Goal: Task Accomplishment & Management: Use online tool/utility

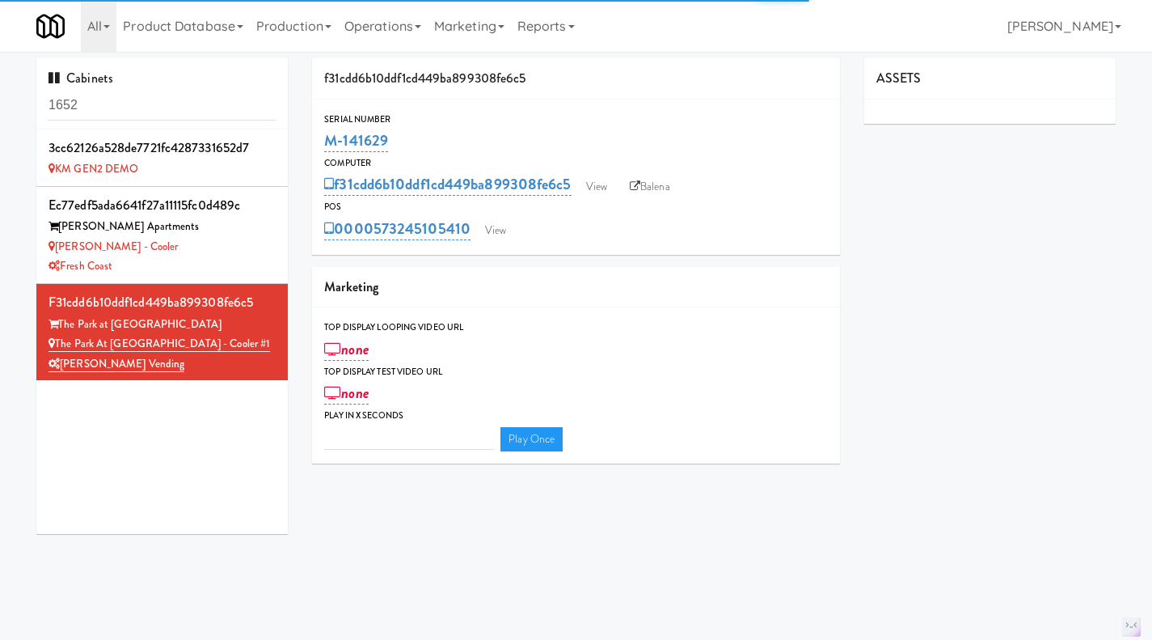
type input "3"
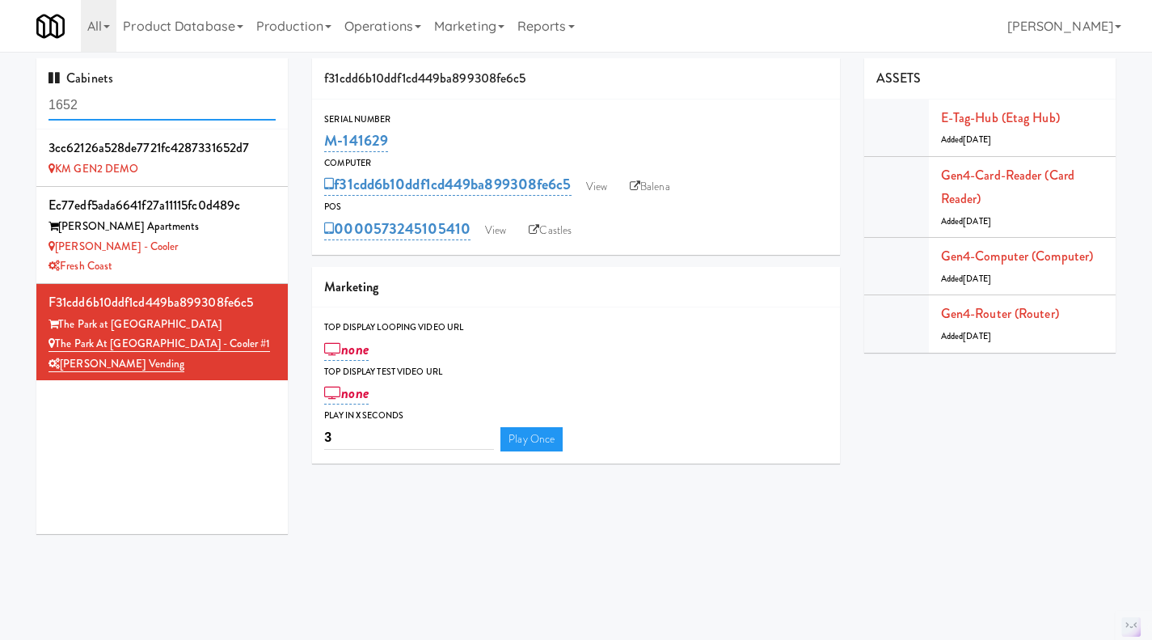
click at [134, 91] on input "1652" at bounding box center [162, 106] width 227 height 30
click at [133, 91] on input "1652" at bounding box center [162, 106] width 227 height 30
paste input "Brown Bear Vending - [DEMOGRAPHIC_DATA] Fridge"
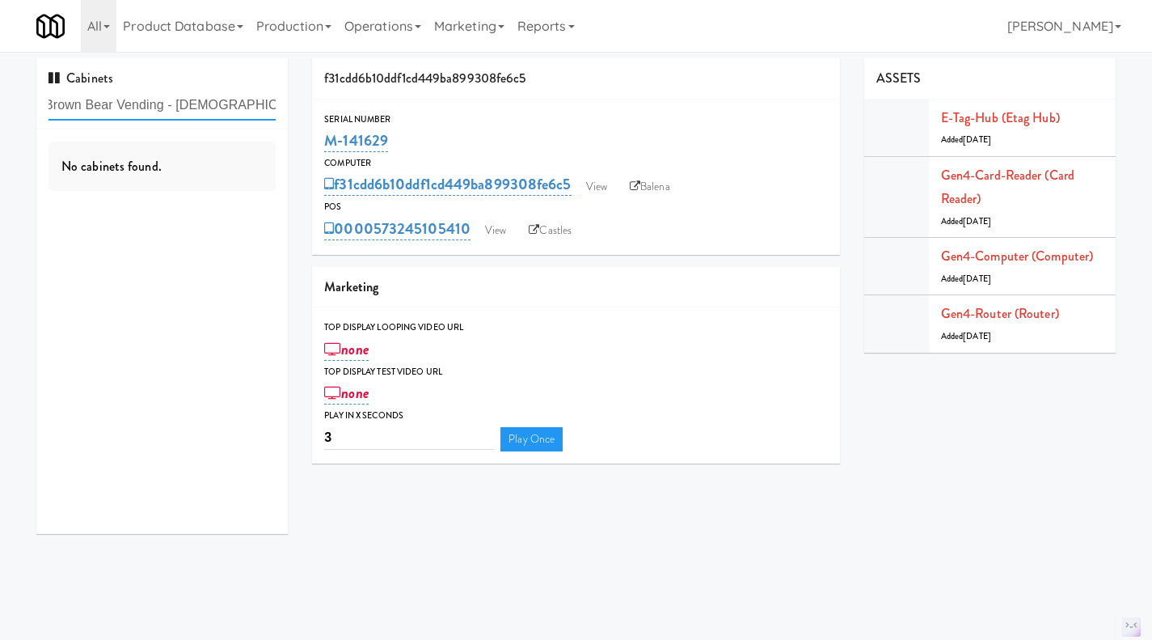
click at [171, 112] on input "Brown Bear Vending - [DEMOGRAPHIC_DATA] Fridge" at bounding box center [162, 106] width 227 height 30
drag, startPoint x: 167, startPoint y: 111, endPoint x: 353, endPoint y: 110, distance: 186.0
click at [353, 110] on div "Cabinets Brown Bear Vending - [DEMOGRAPHIC_DATA] Fridge No cabinets found. f31c…" at bounding box center [576, 302] width 1104 height 488
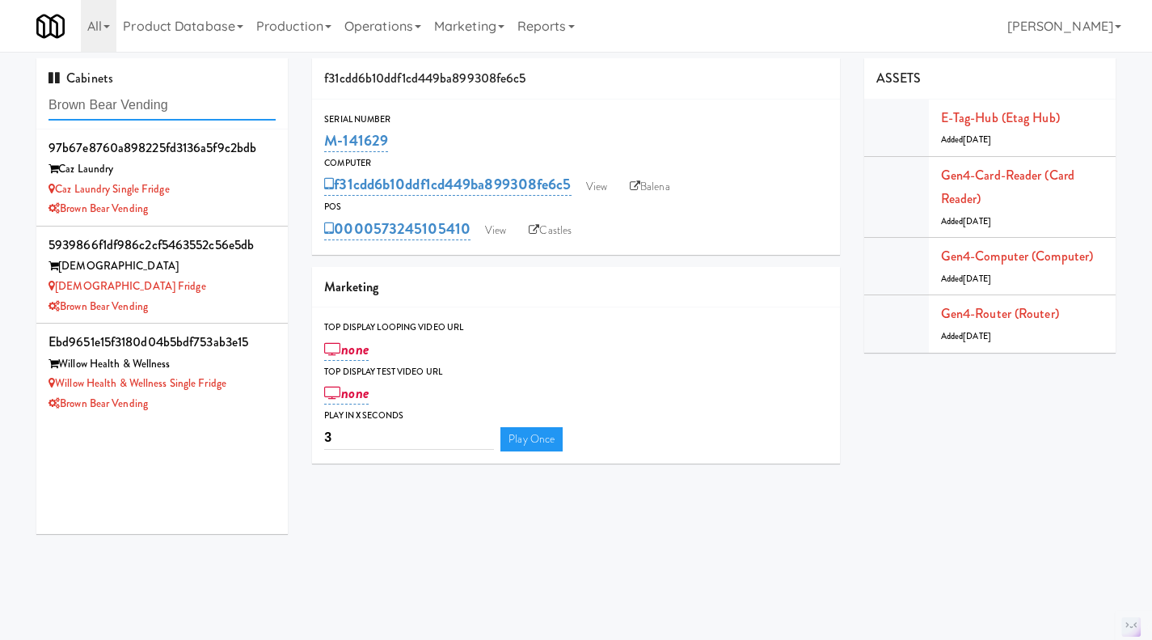
type input "Brown Bear Vending"
click at [221, 304] on div "Brown Bear Vending" at bounding box center [162, 307] width 227 height 20
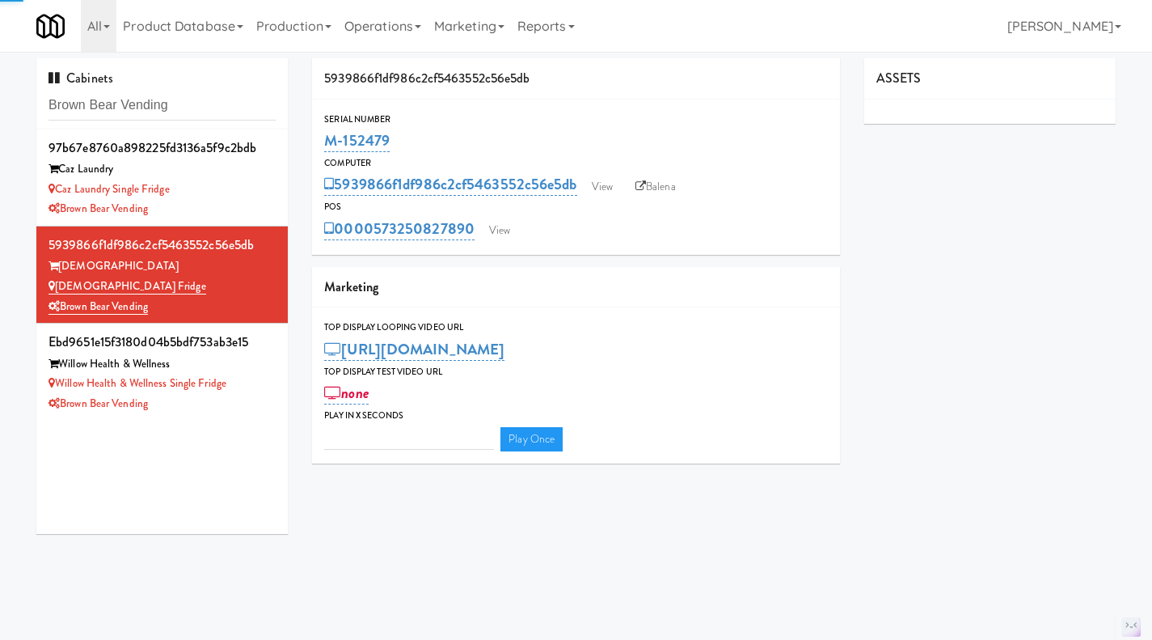
type input "3"
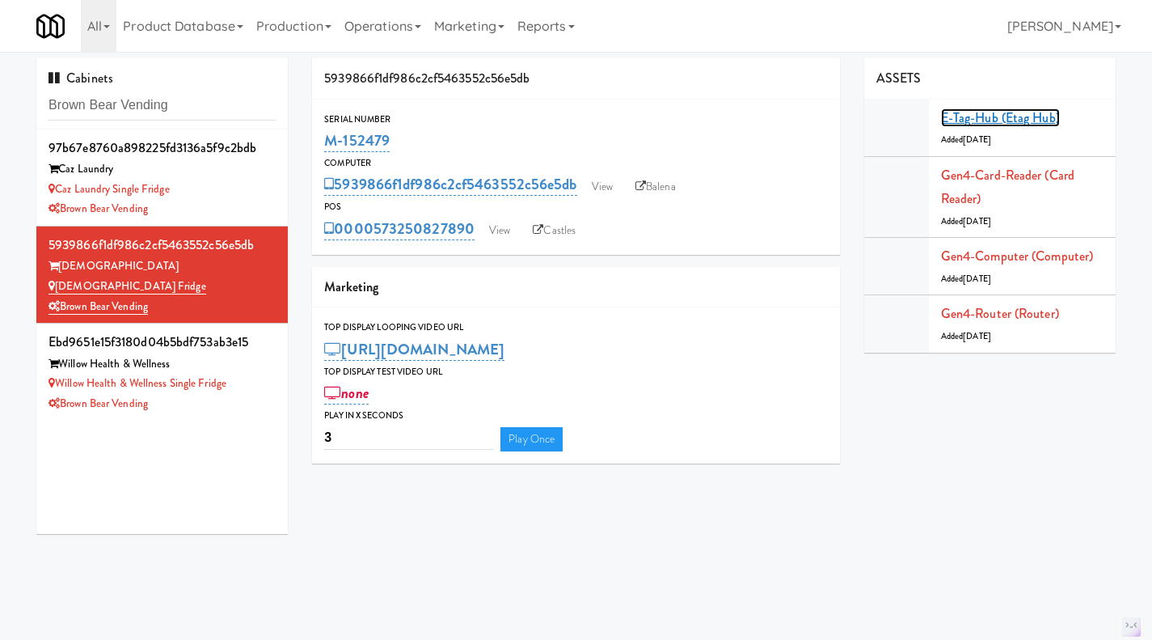
click at [1014, 116] on link "E-tag-hub (Etag Hub)" at bounding box center [1000, 117] width 119 height 19
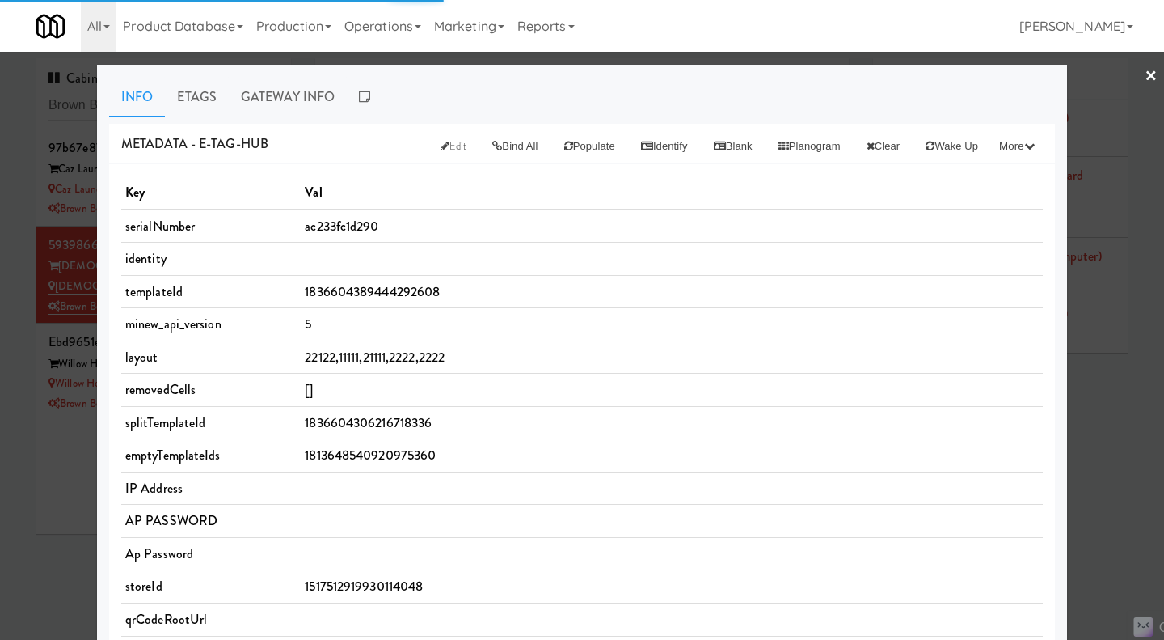
click at [362, 226] on span "ac233fc1d290" at bounding box center [342, 226] width 74 height 19
copy span "ac233fc1d290"
click at [52, 527] on div at bounding box center [582, 320] width 1164 height 640
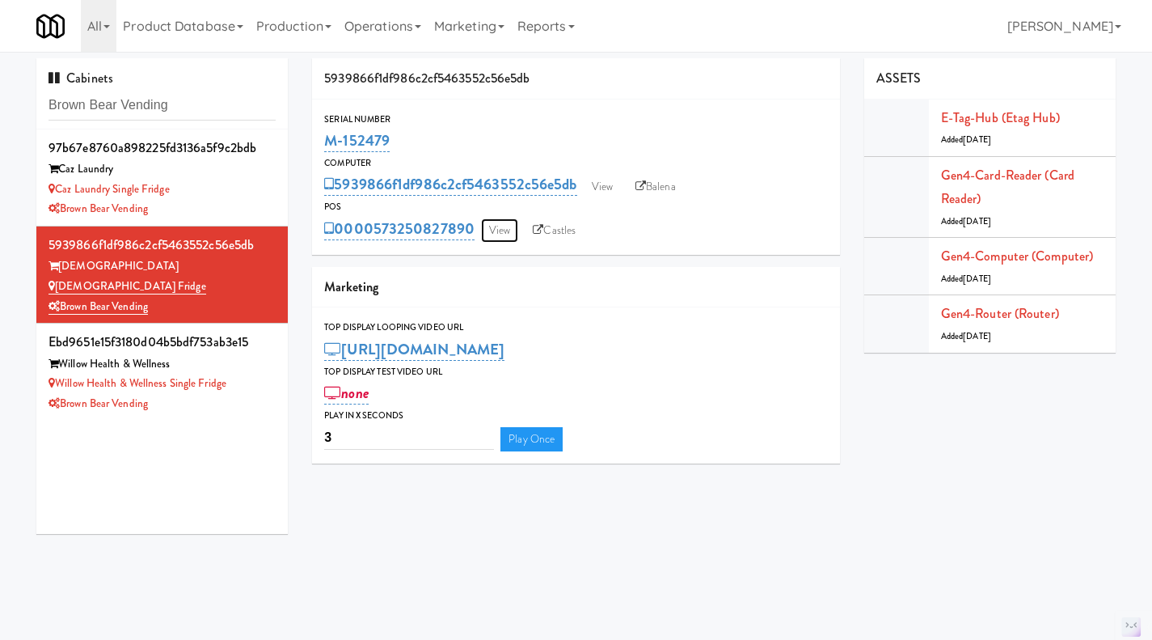
click at [497, 230] on link "View" at bounding box center [499, 230] width 37 height 24
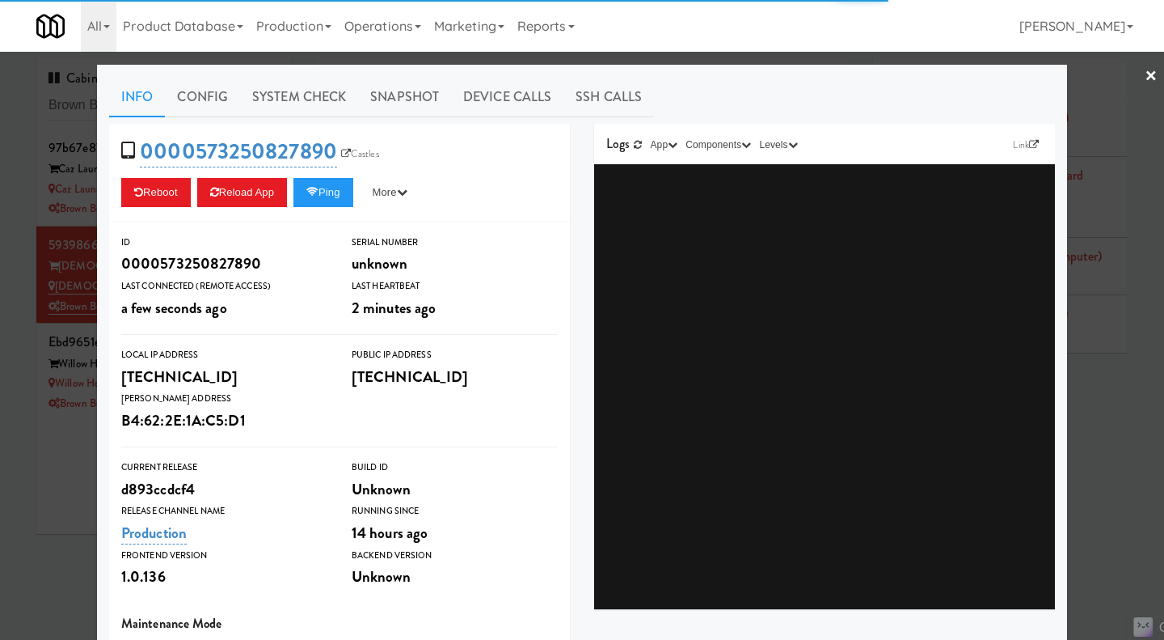
click at [326, 213] on div "0000573250827890 Castles Reboot Reload App Ping More Ping Server Restart Server…" at bounding box center [339, 173] width 461 height 99
click at [325, 196] on button "Ping" at bounding box center [323, 192] width 60 height 29
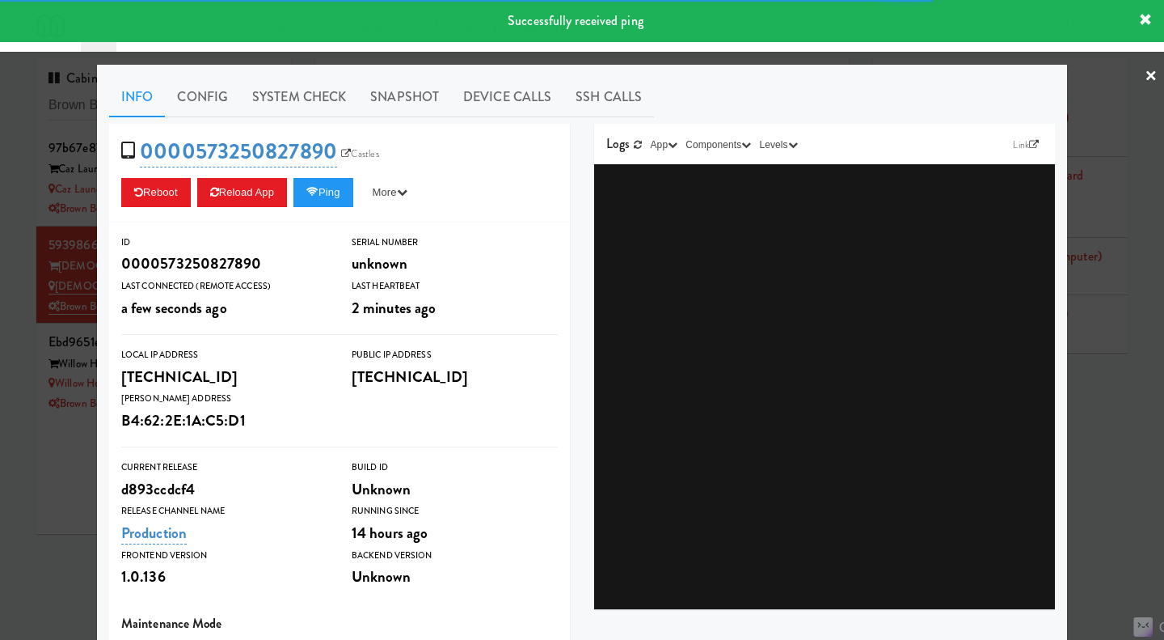
click at [290, 97] on link "System Check" at bounding box center [299, 97] width 118 height 40
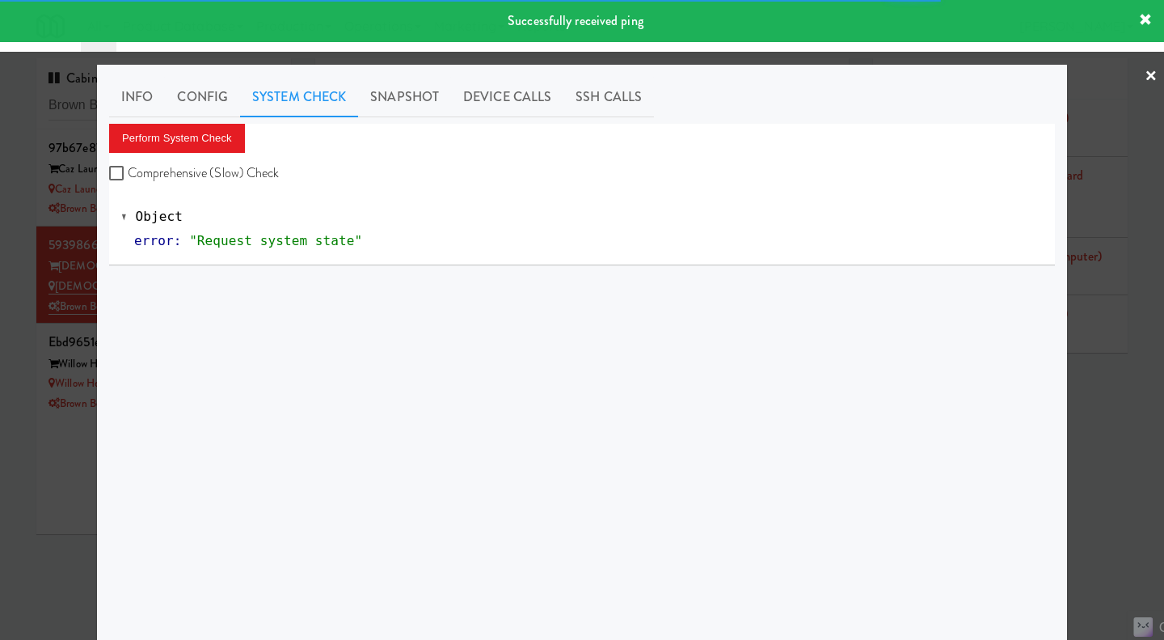
click at [234, 178] on label "Comprehensive (Slow) Check" at bounding box center [194, 173] width 171 height 24
click at [128, 178] on input "Comprehensive (Slow) Check" at bounding box center [118, 173] width 19 height 13
checkbox input "true"
click at [203, 138] on button "Perform System Check" at bounding box center [177, 138] width 136 height 29
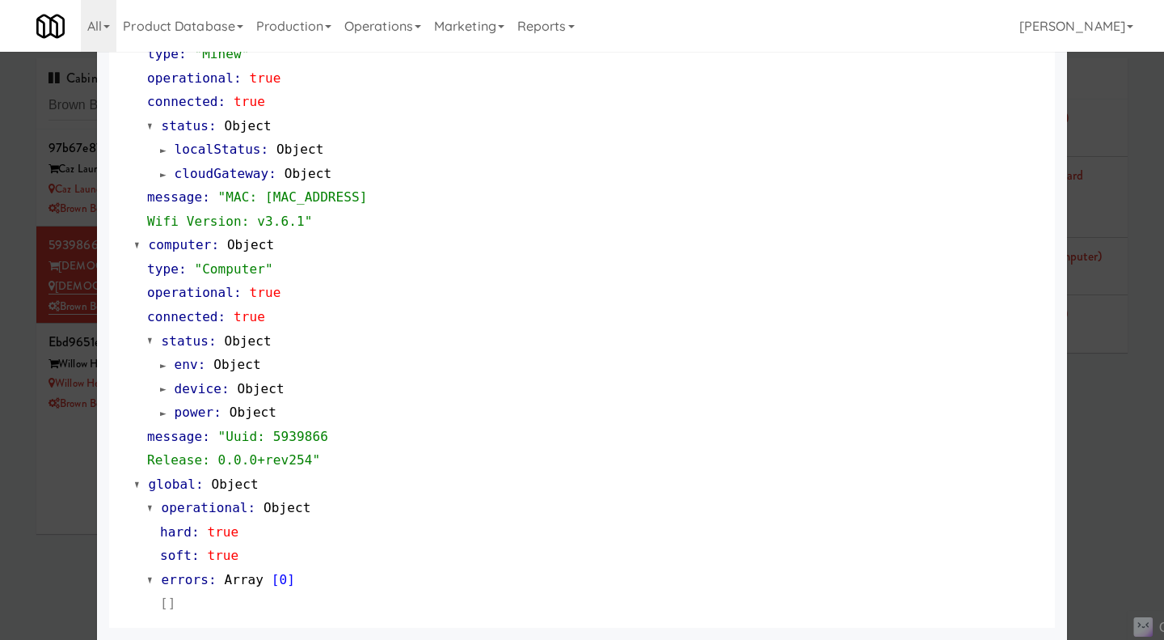
scroll to position [1218, 0]
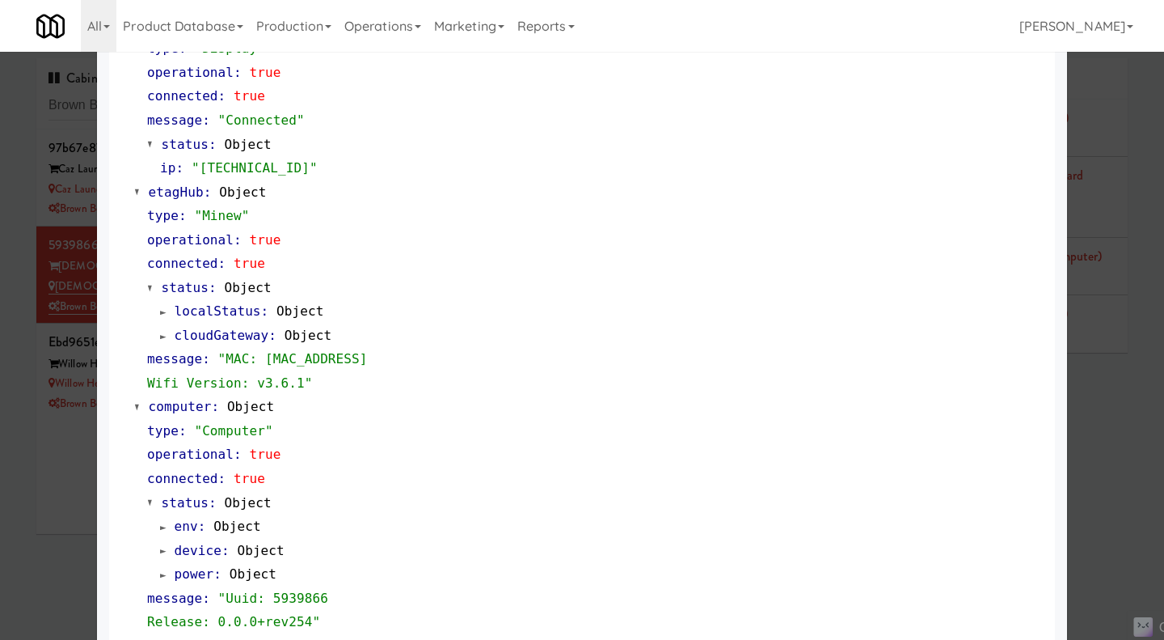
click at [1115, 449] on div at bounding box center [582, 320] width 1164 height 640
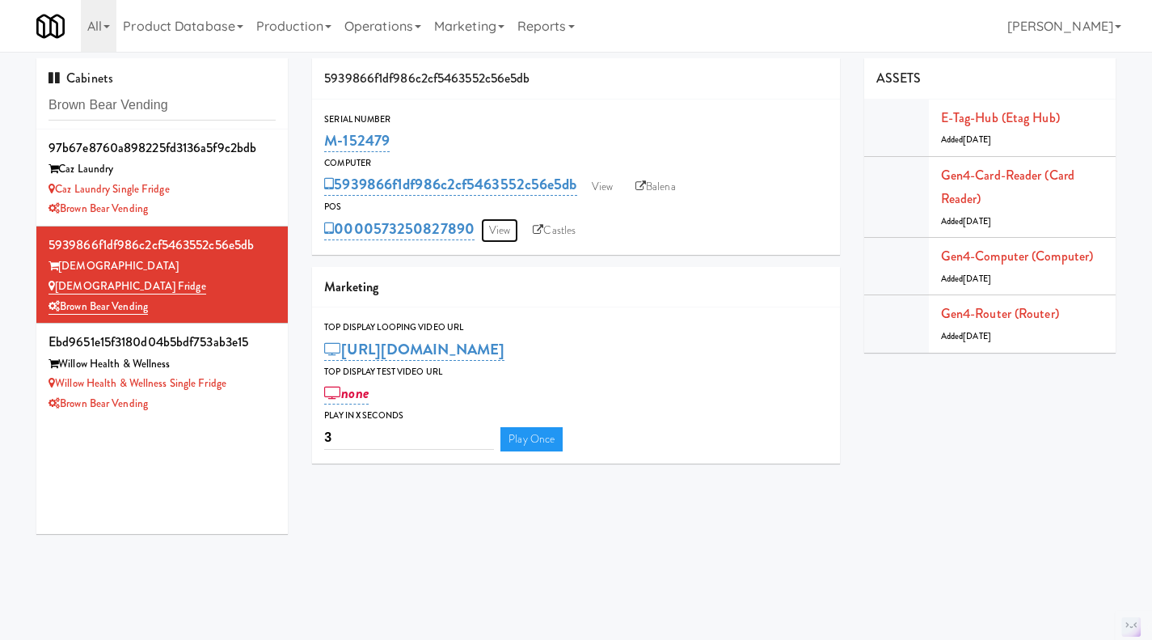
click at [504, 227] on link "View" at bounding box center [499, 230] width 37 height 24
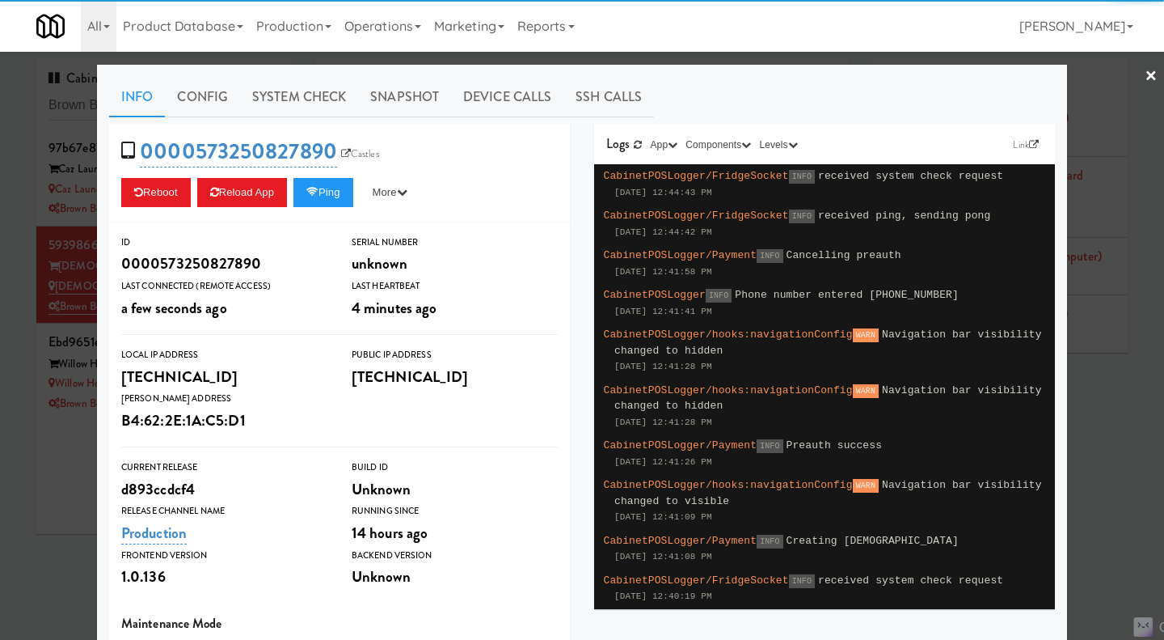
click at [272, 96] on link "System Check" at bounding box center [299, 97] width 118 height 40
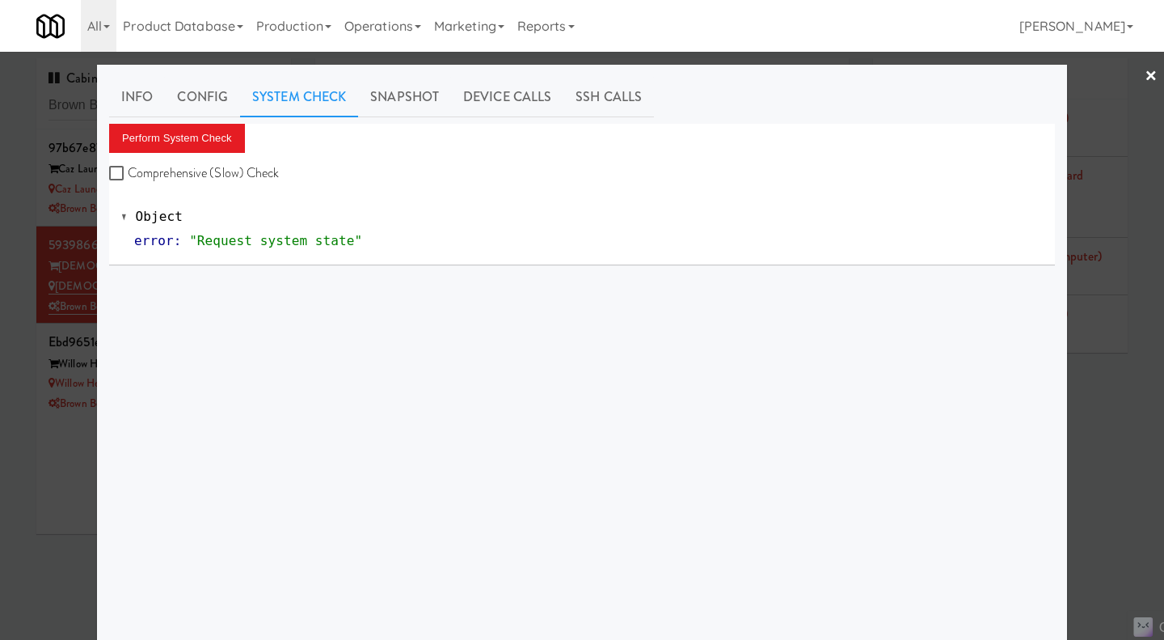
click at [234, 166] on label "Comprehensive (Slow) Check" at bounding box center [194, 173] width 171 height 24
click at [128, 167] on input "Comprehensive (Slow) Check" at bounding box center [118, 173] width 19 height 13
checkbox input "true"
click at [209, 137] on button "Perform System Check" at bounding box center [177, 138] width 136 height 29
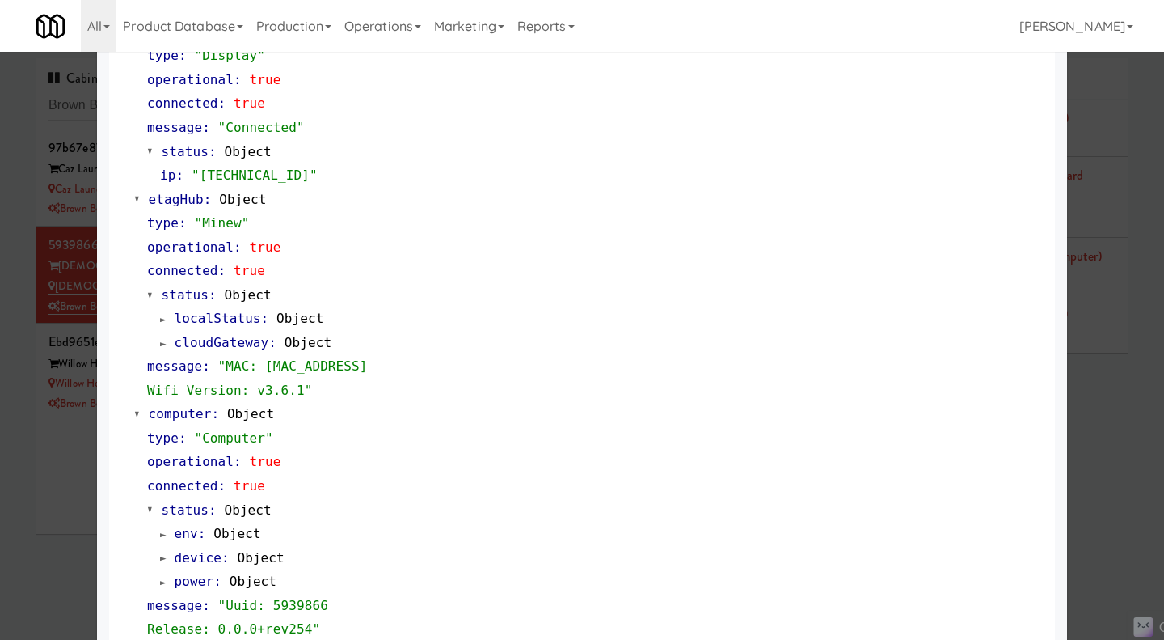
scroll to position [1212, 0]
click at [160, 339] on span at bounding box center [163, 342] width 6 height 12
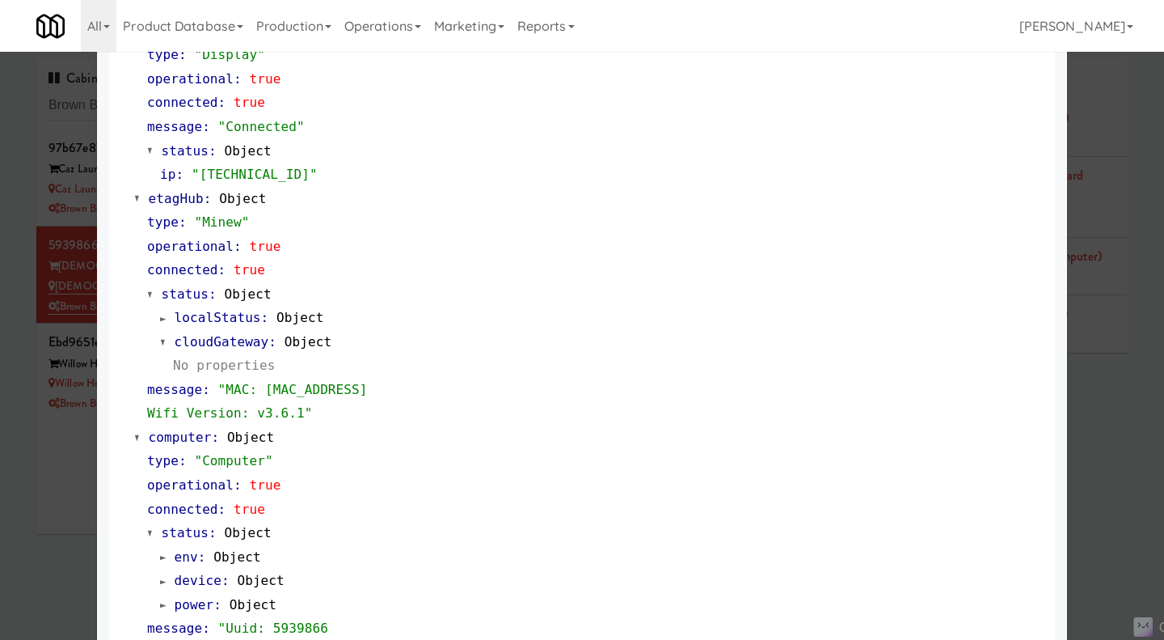
click at [160, 315] on span at bounding box center [163, 318] width 6 height 12
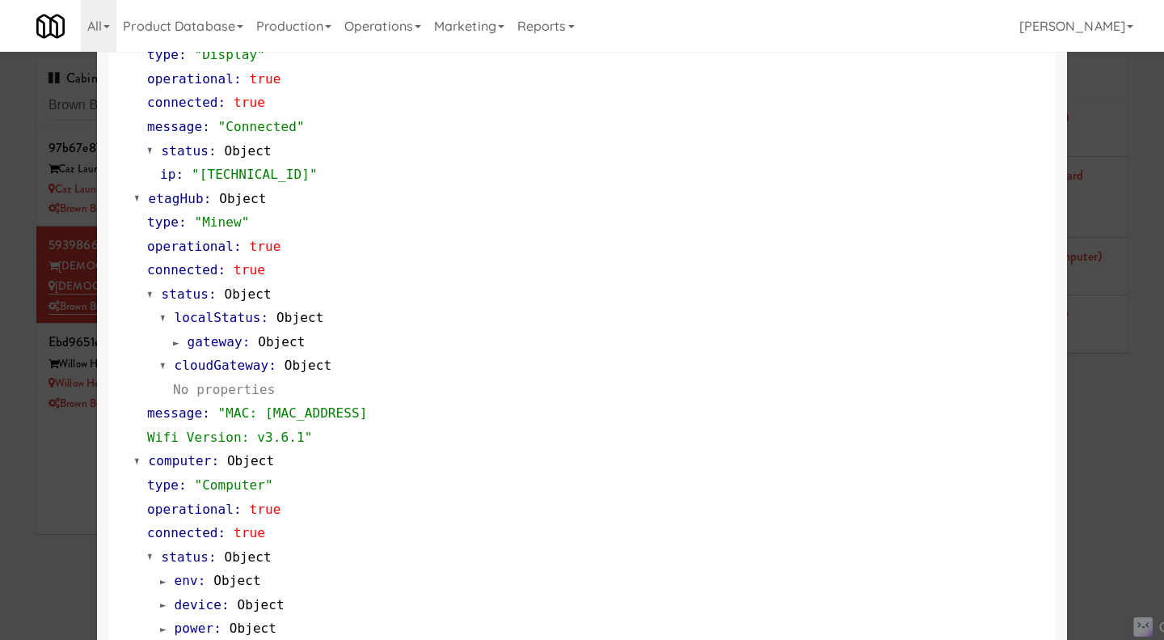
click at [288, 412] on span ""MAC: [MAC_ADDRESS] Wifi Version: v3.6.1"" at bounding box center [257, 425] width 221 height 40
copy span "AC233FC1D290"
